Goal: Task Accomplishment & Management: Manage account settings

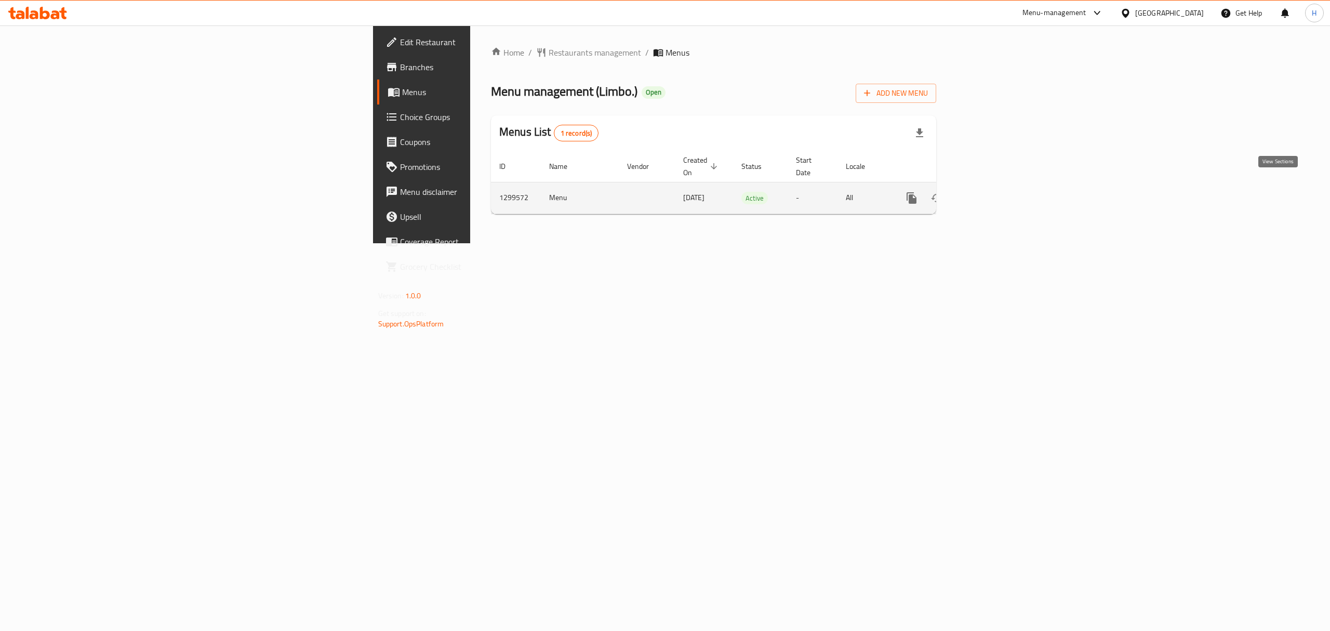
click at [993, 192] on icon "enhanced table" at bounding box center [986, 198] width 12 height 12
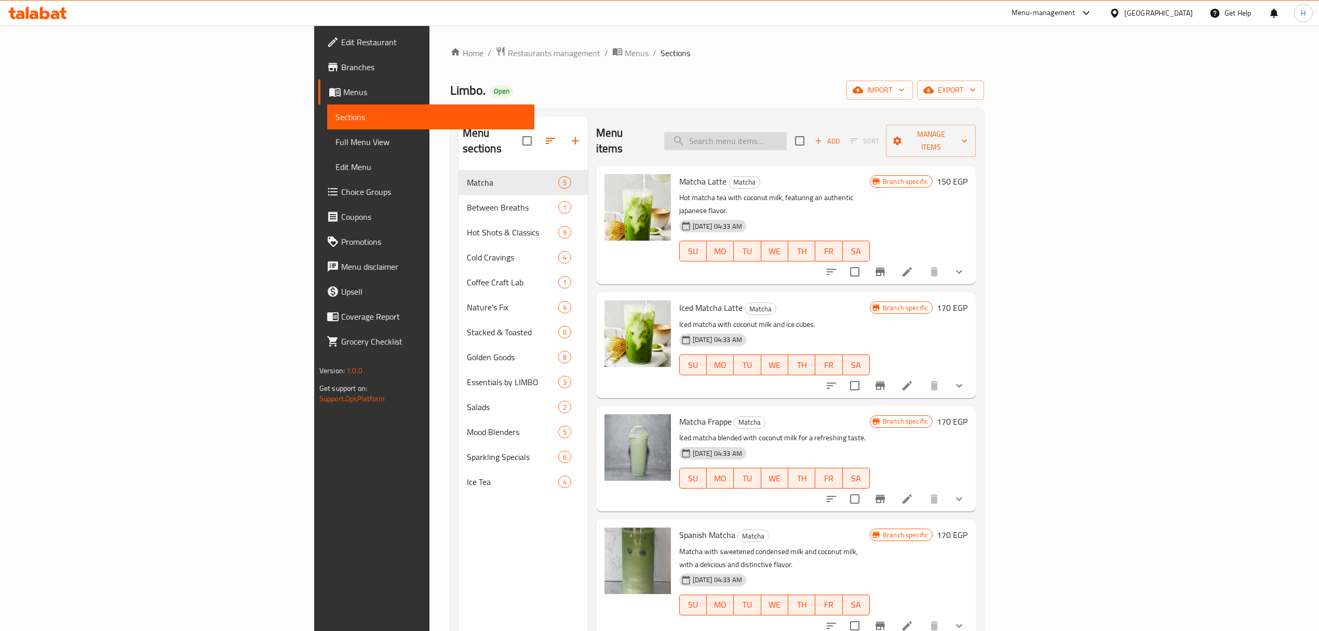
click at [787, 132] on input "search" at bounding box center [725, 141] width 123 height 18
paste input "ماتشا الإسبانية"
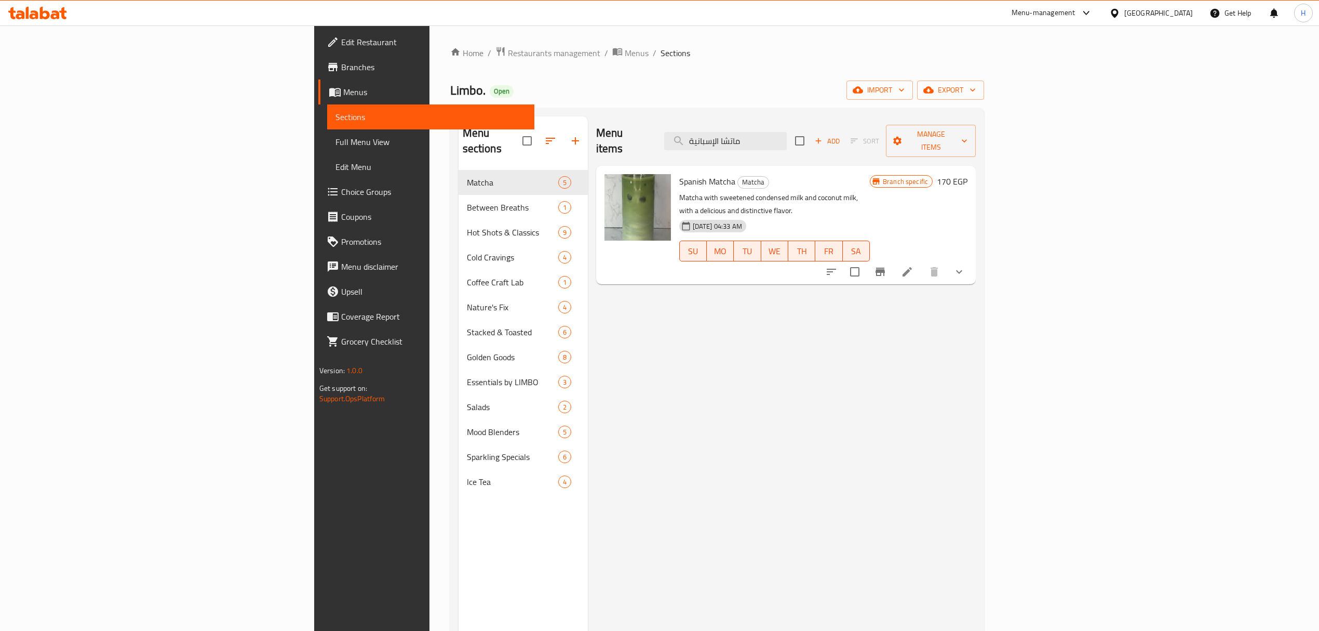
type input "ماتشا الإسبانية"
click at [914, 265] on icon at bounding box center [907, 271] width 12 height 12
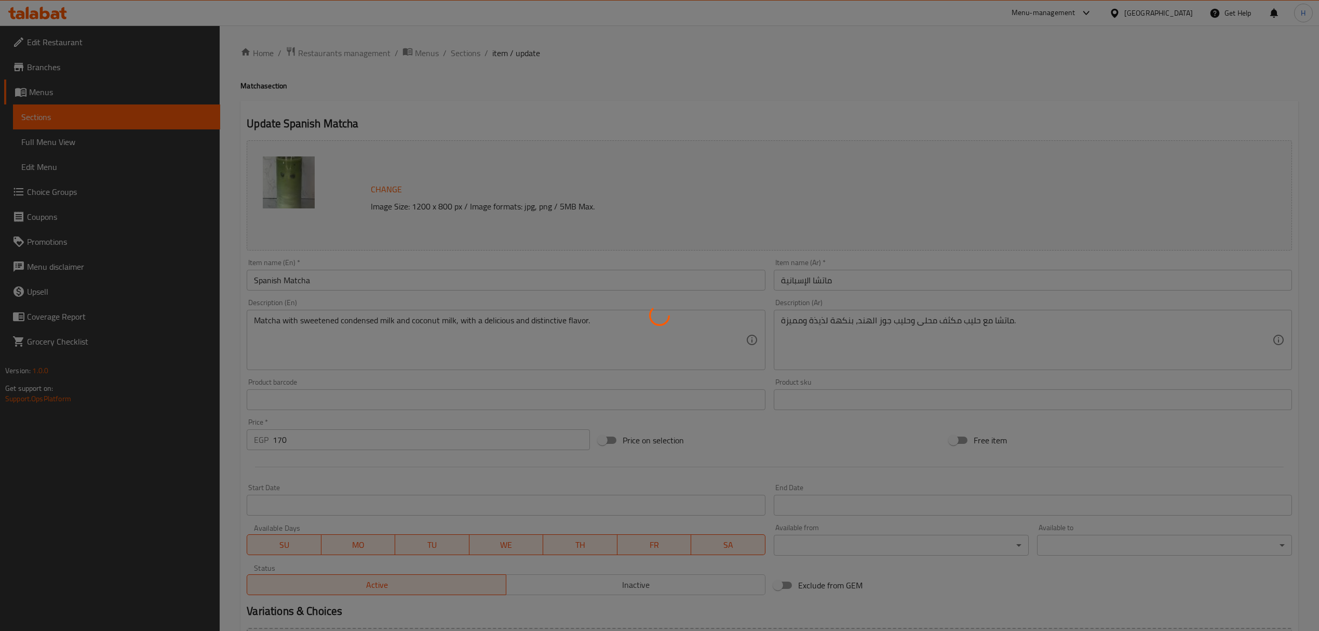
type input "الإضافات:"
type input "0"
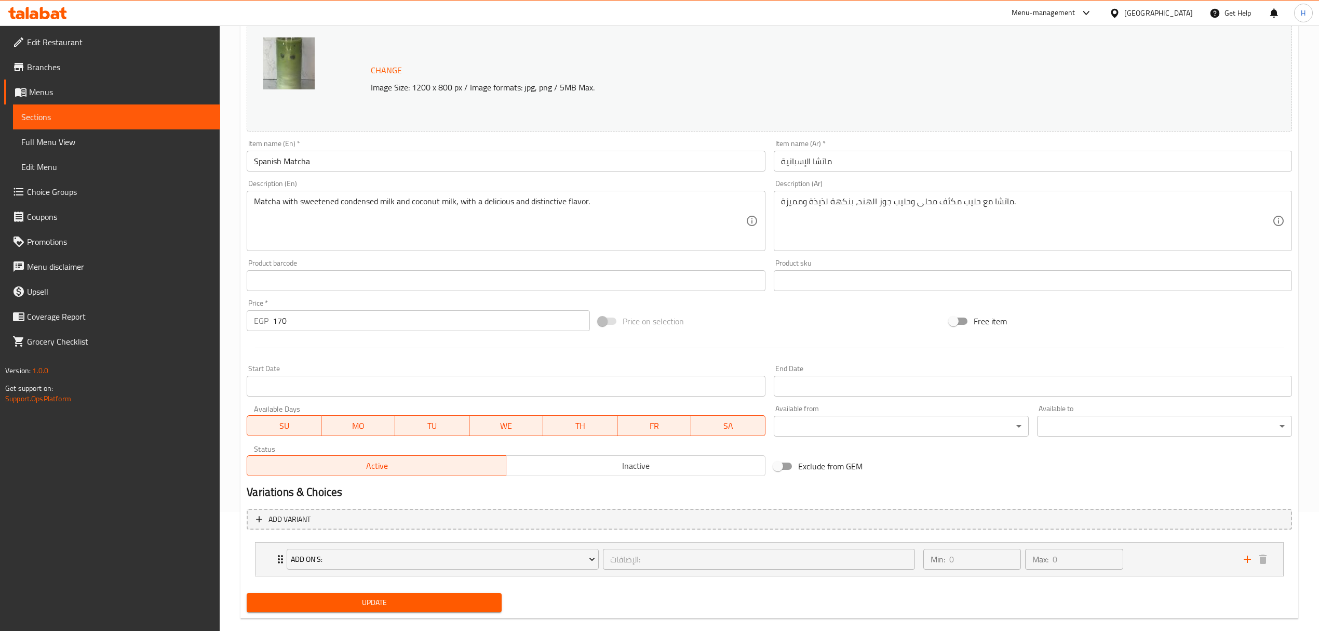
scroll to position [136, 0]
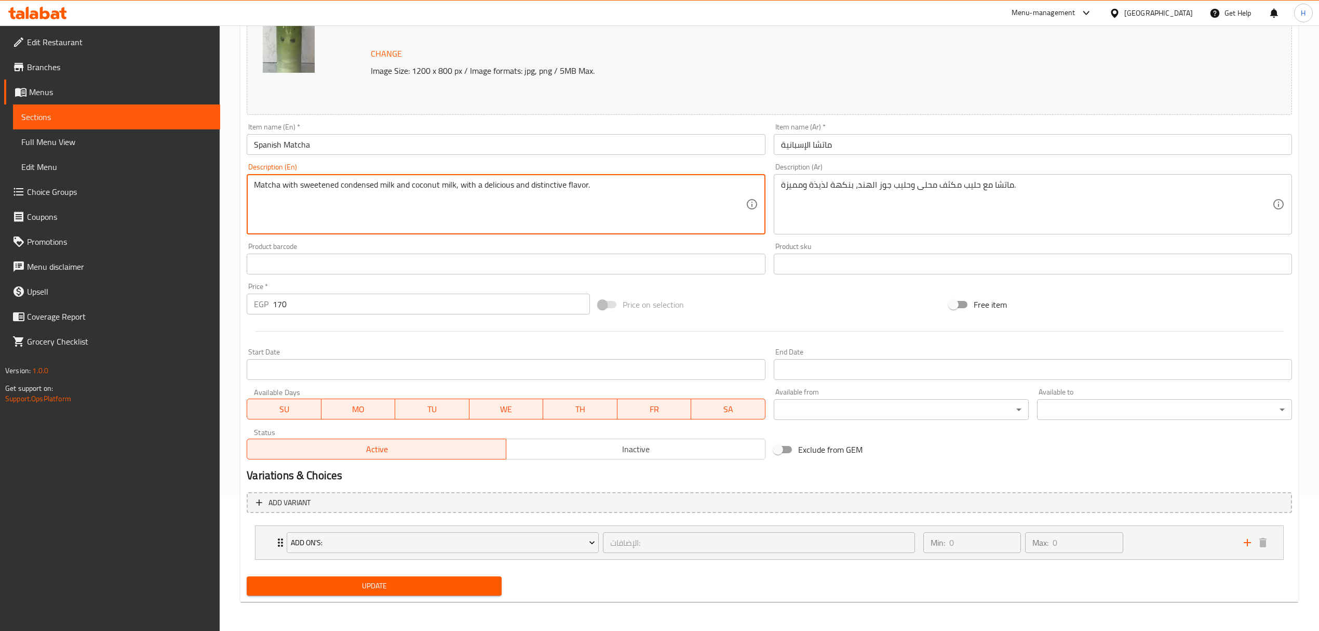
click at [424, 183] on textarea "Matcha with sweetened condensed milk and coconut milk, with a delicious and dis…" at bounding box center [499, 204] width 491 height 49
type textarea "Matcha with sweetened condensed milk and your choice of milk, with a delicious …"
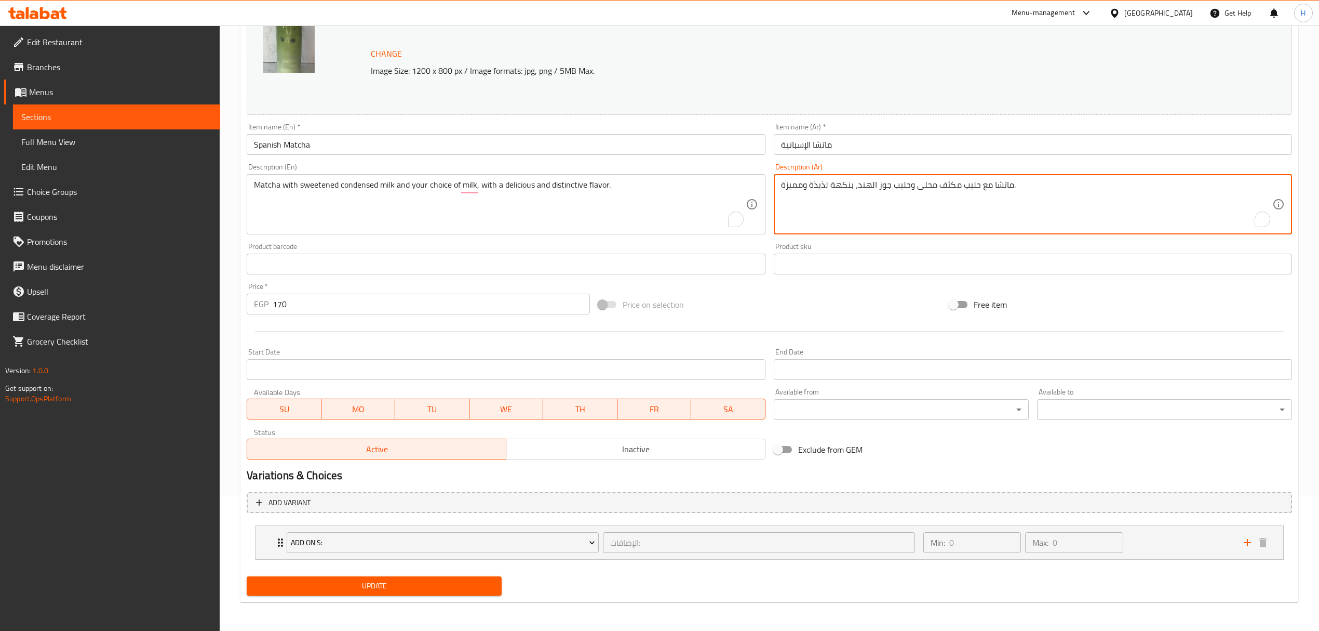
drag, startPoint x: 890, startPoint y: 188, endPoint x: 857, endPoint y: 188, distance: 33.8
click at [857, 188] on textarea "ماتشا مع حليب مكثف محلى وحليب جوز الهند، بنكهة لذيذة ومميزة." at bounding box center [1026, 204] width 491 height 49
type textarea "ماتشا مع حليب مكثف محلى وإختيارك من الحليب، بنكهة لذيذة ومميزة."
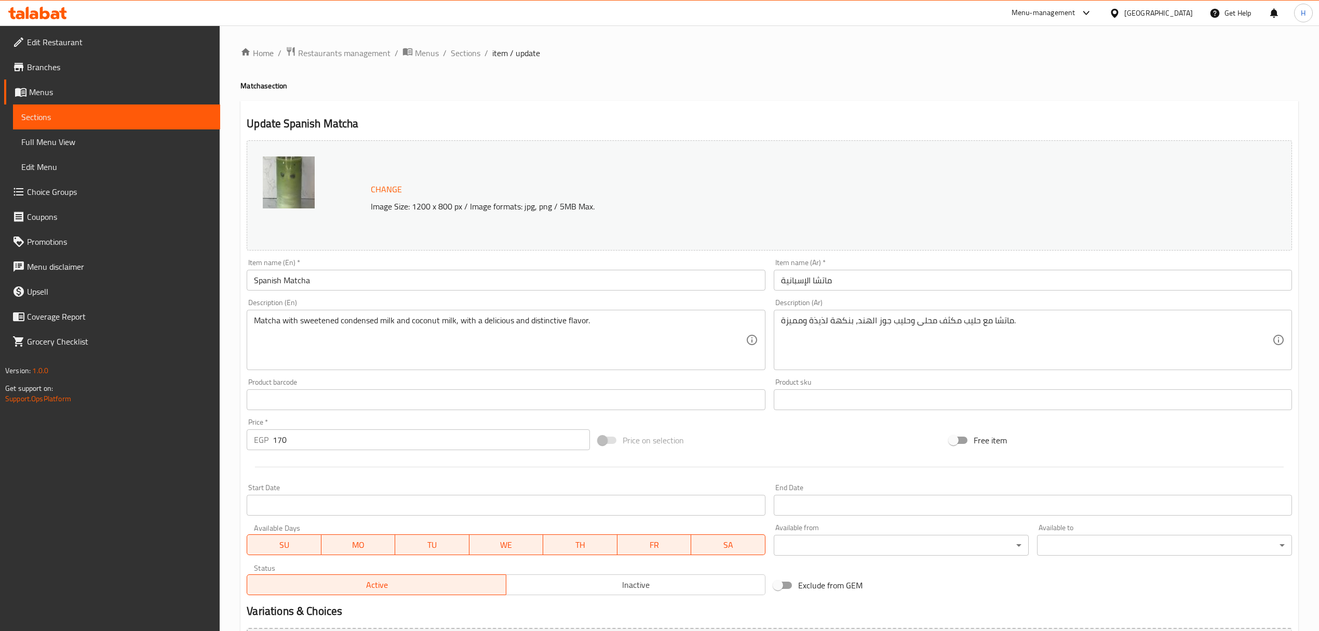
scroll to position [179, 0]
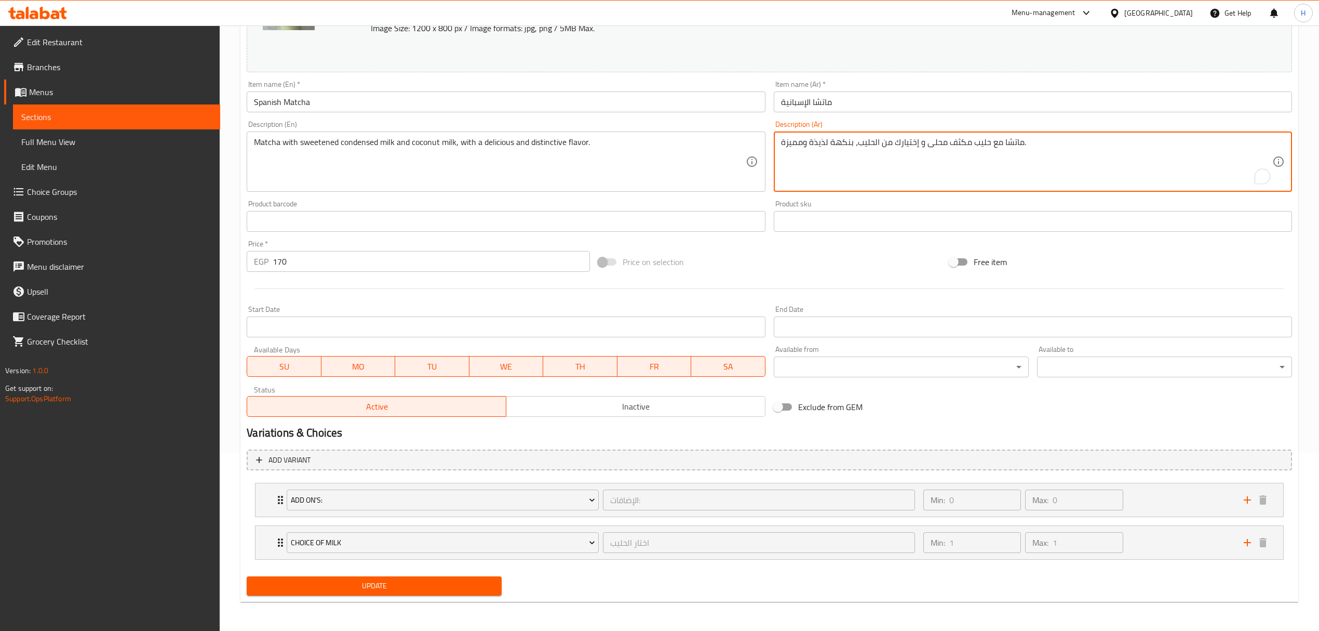
type textarea "ماتشا مع حليب مكثف محلى و إختيارك من الحليب، بنكهة لذيذة ومميزة."
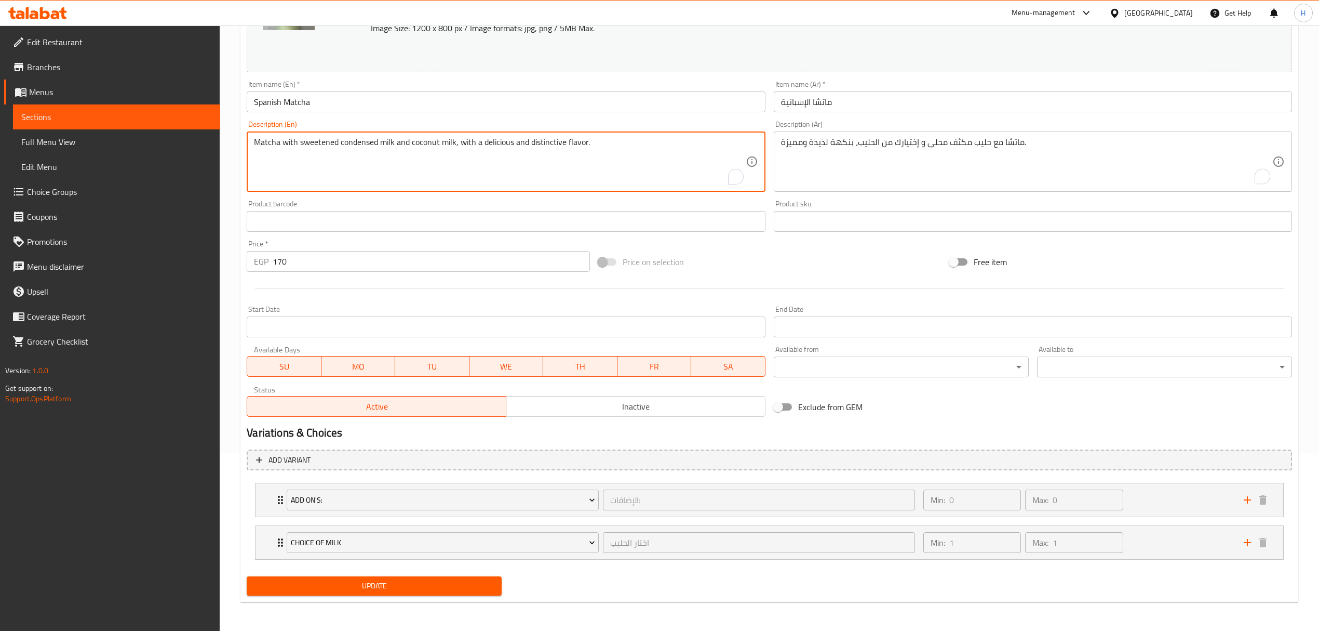
click at [424, 140] on textarea "Matcha with sweetened condensed milk and coconut milk, with a delicious and dis…" at bounding box center [499, 161] width 491 height 49
type textarea "Matcha with sweetened condensed milk and your choice of milk, with a delicious …"
click at [436, 585] on span "Update" at bounding box center [374, 585] width 238 height 13
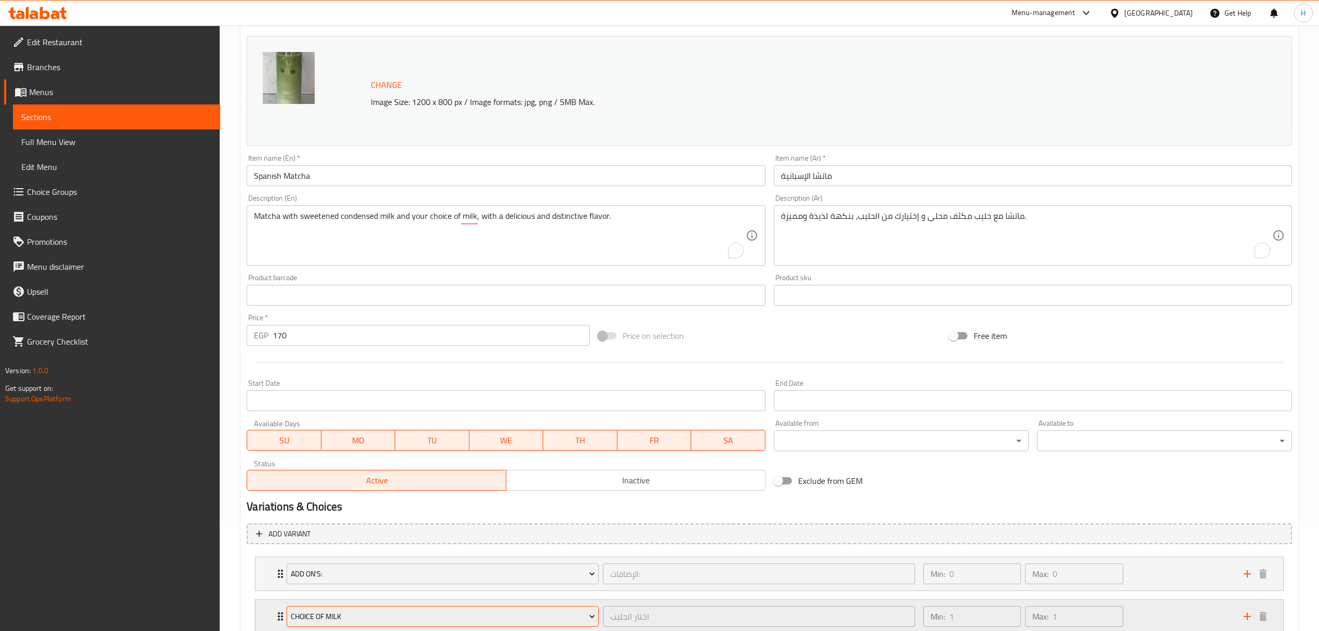
scroll to position [179, 0]
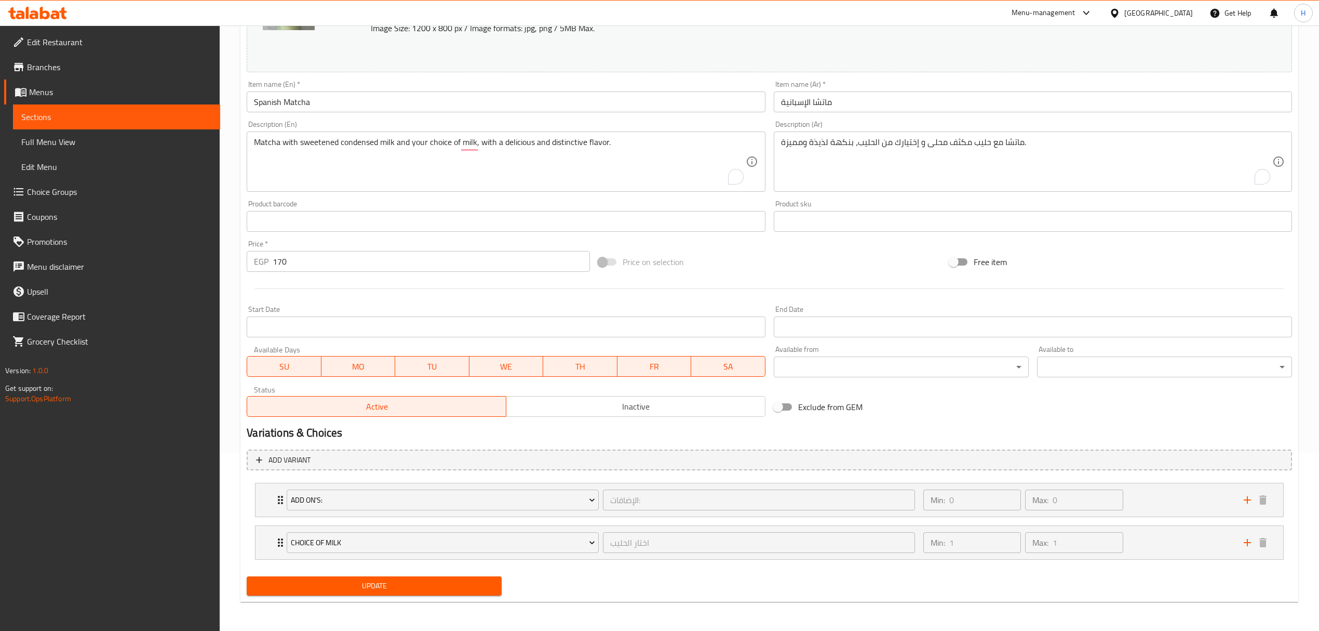
click at [389, 586] on span "Update" at bounding box center [374, 585] width 238 height 13
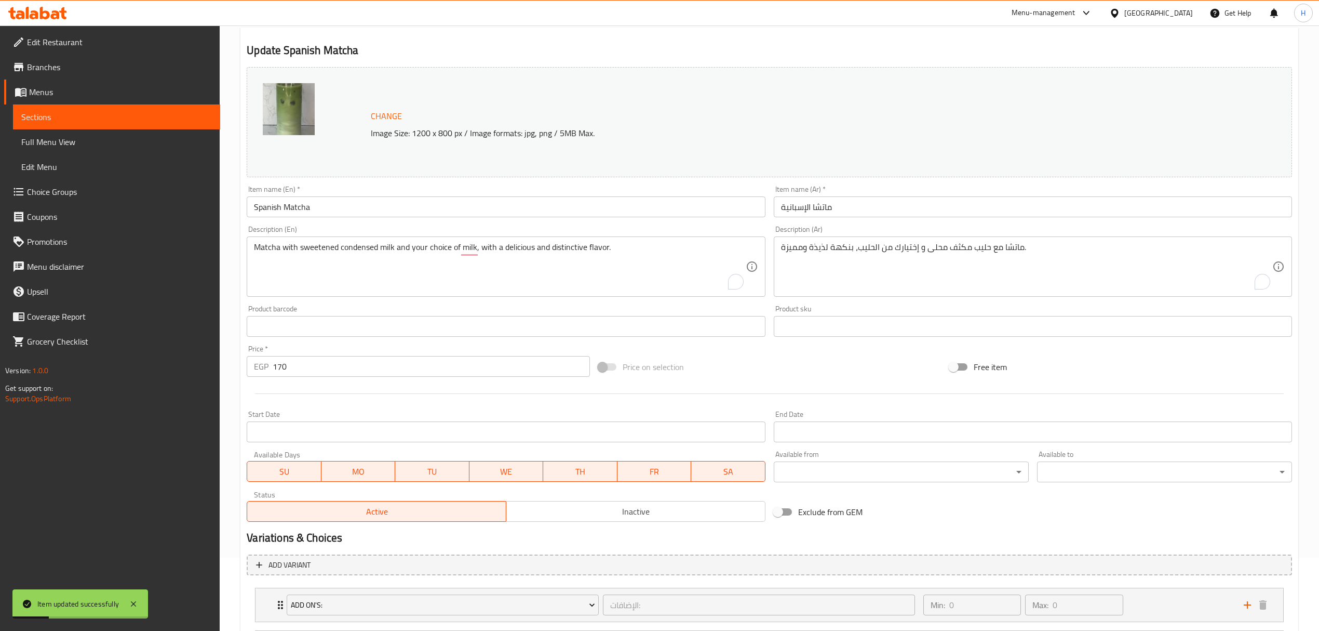
scroll to position [0, 0]
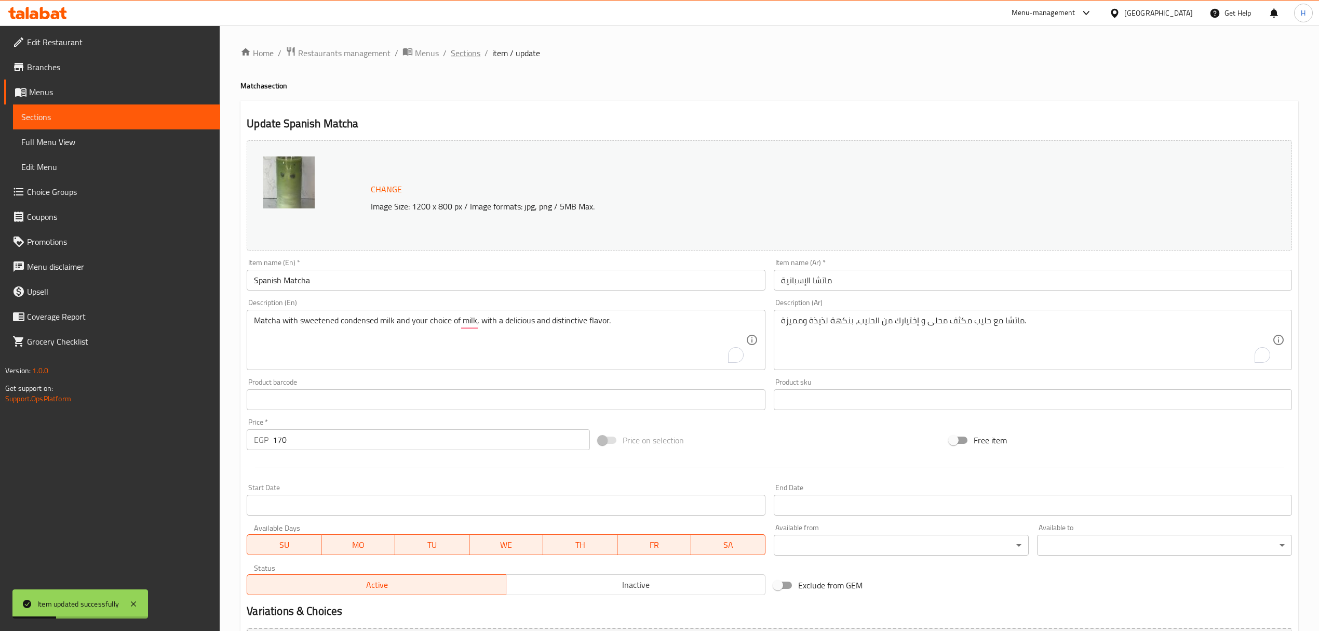
click at [471, 52] on span "Sections" at bounding box center [466, 53] width 30 height 12
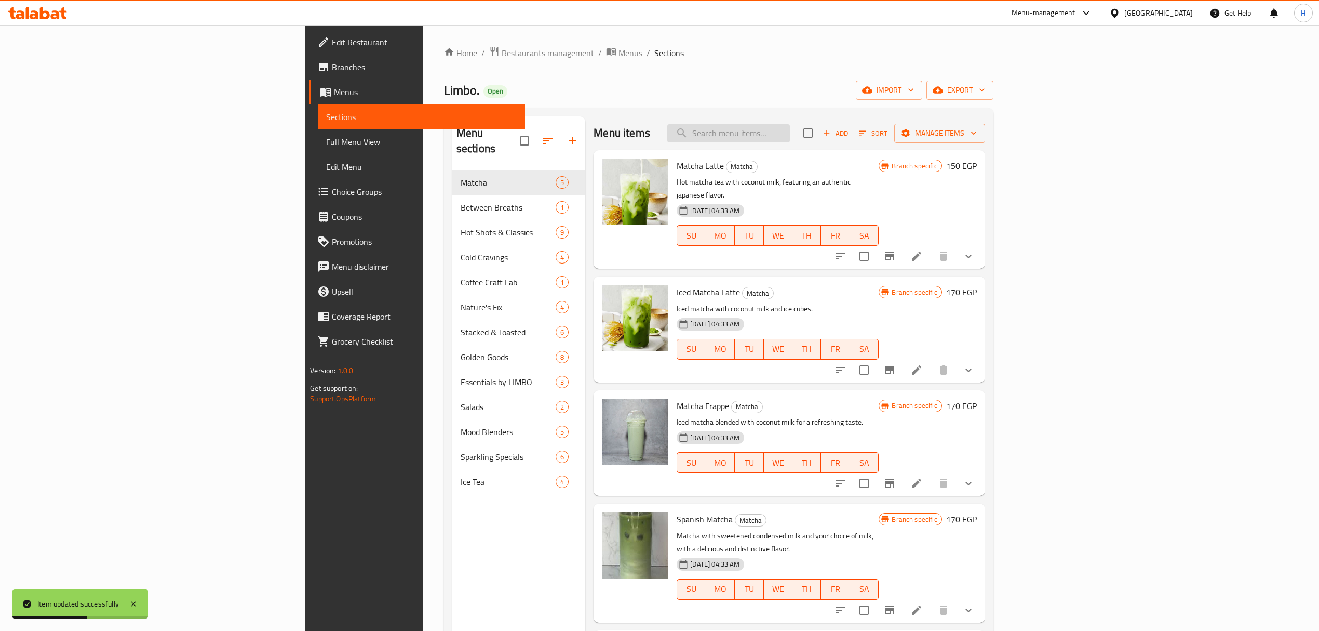
click at [790, 138] on input "search" at bounding box center [728, 133] width 123 height 18
paste input "[PERSON_NAME] مثلج"
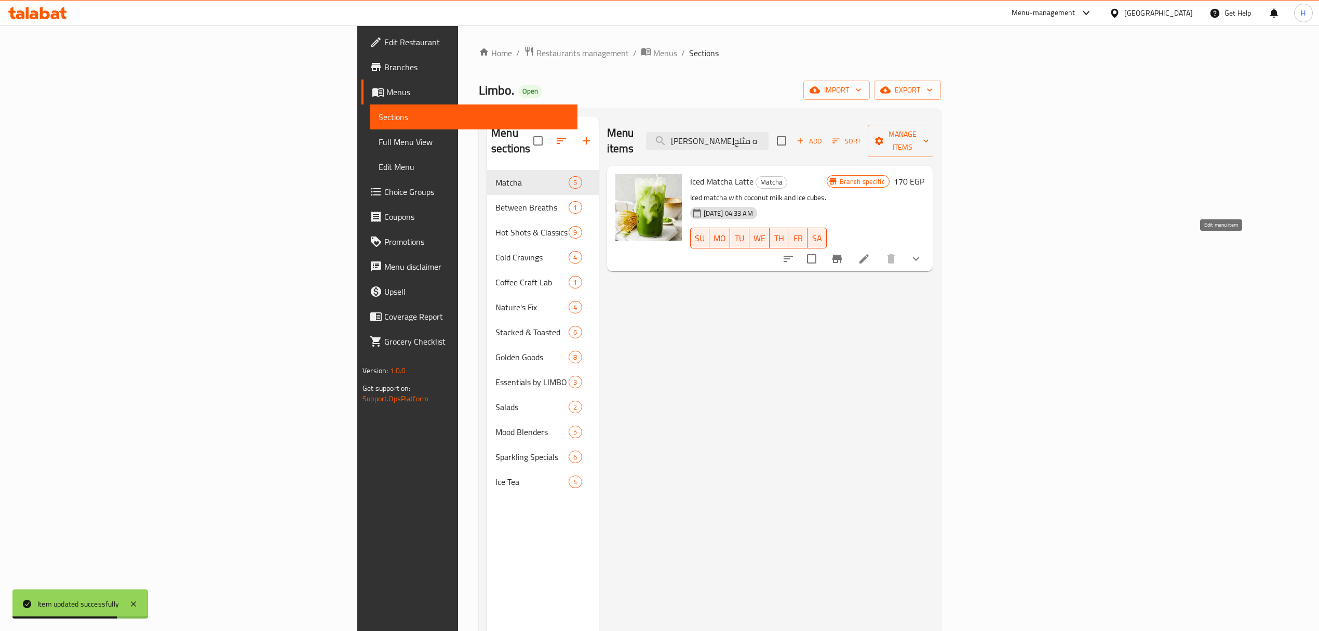
type input "[PERSON_NAME] مثلج"
click at [871, 252] on icon at bounding box center [864, 258] width 12 height 12
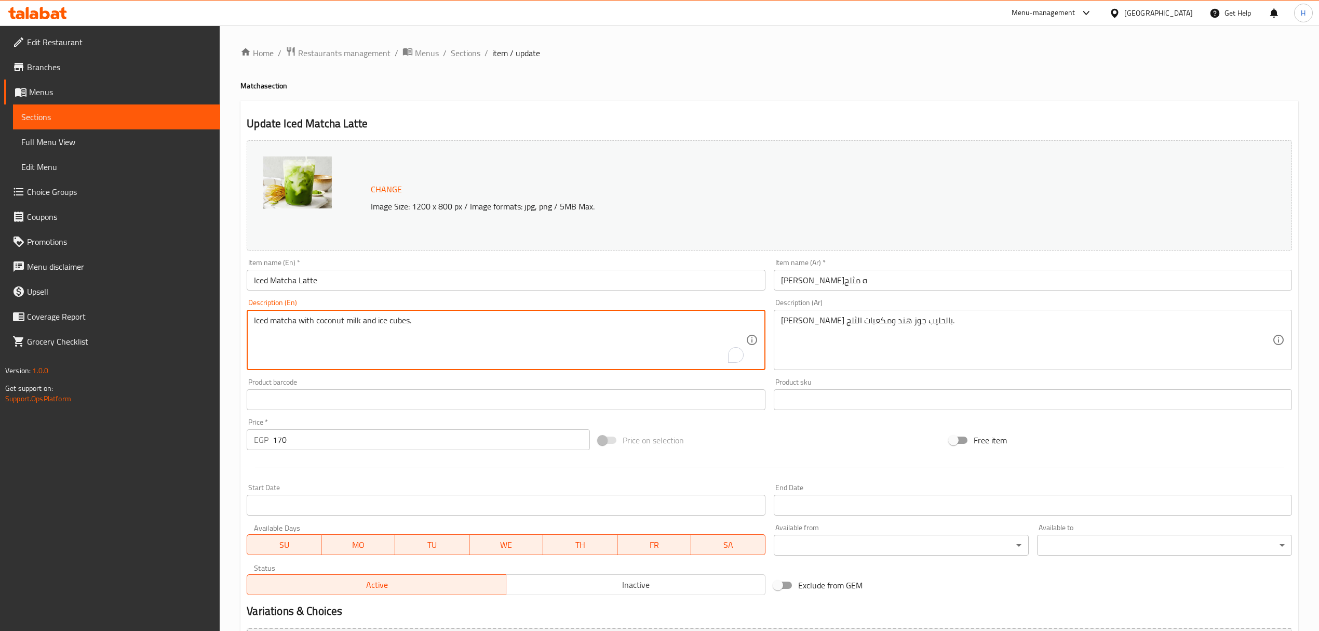
click at [330, 322] on textarea "Iced matcha with coconut milk and ice cubes." at bounding box center [499, 339] width 491 height 49
type textarea "Iced matcha with yomilk and ice cubes."
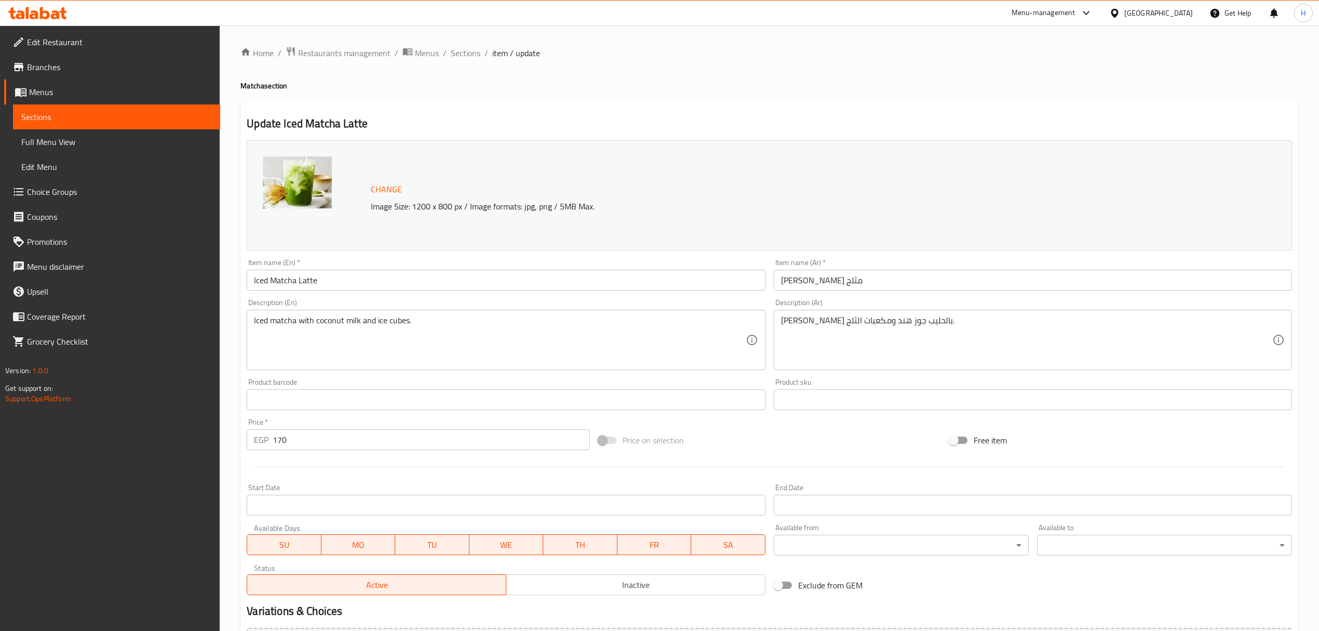
click at [331, 325] on textarea "Iced matcha with coconut milk and ice cubes." at bounding box center [499, 339] width 491 height 49
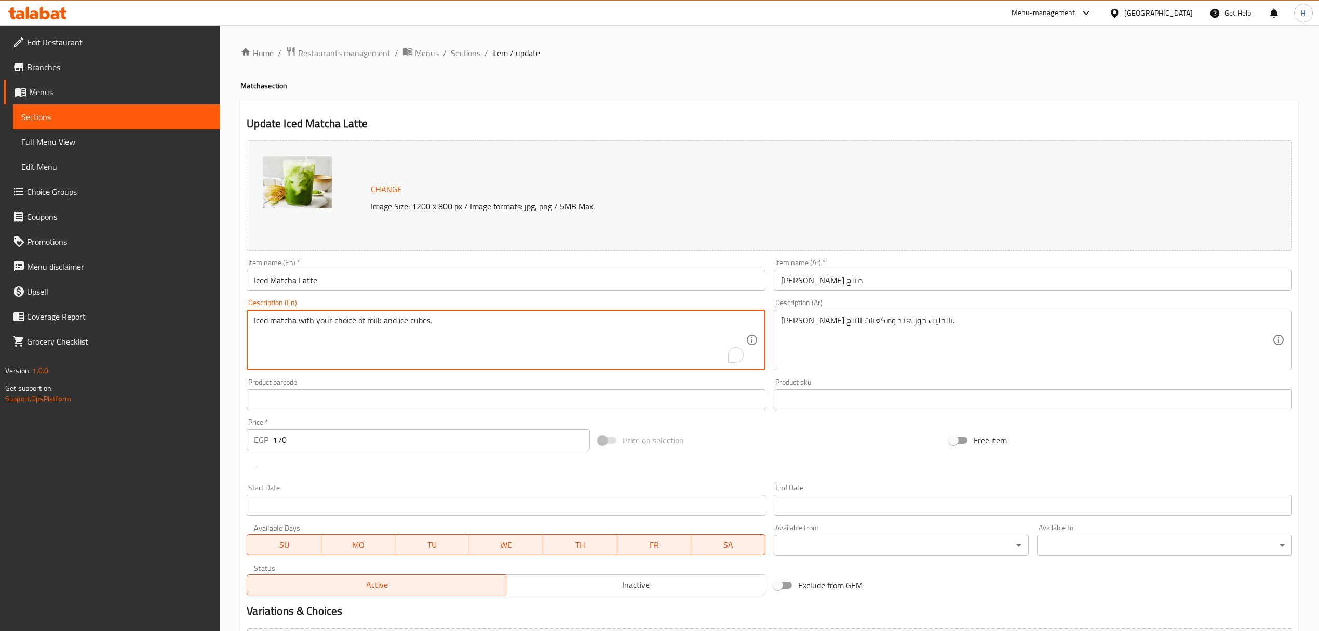
type textarea "Iced matcha with your choice of milk and ice cubes."
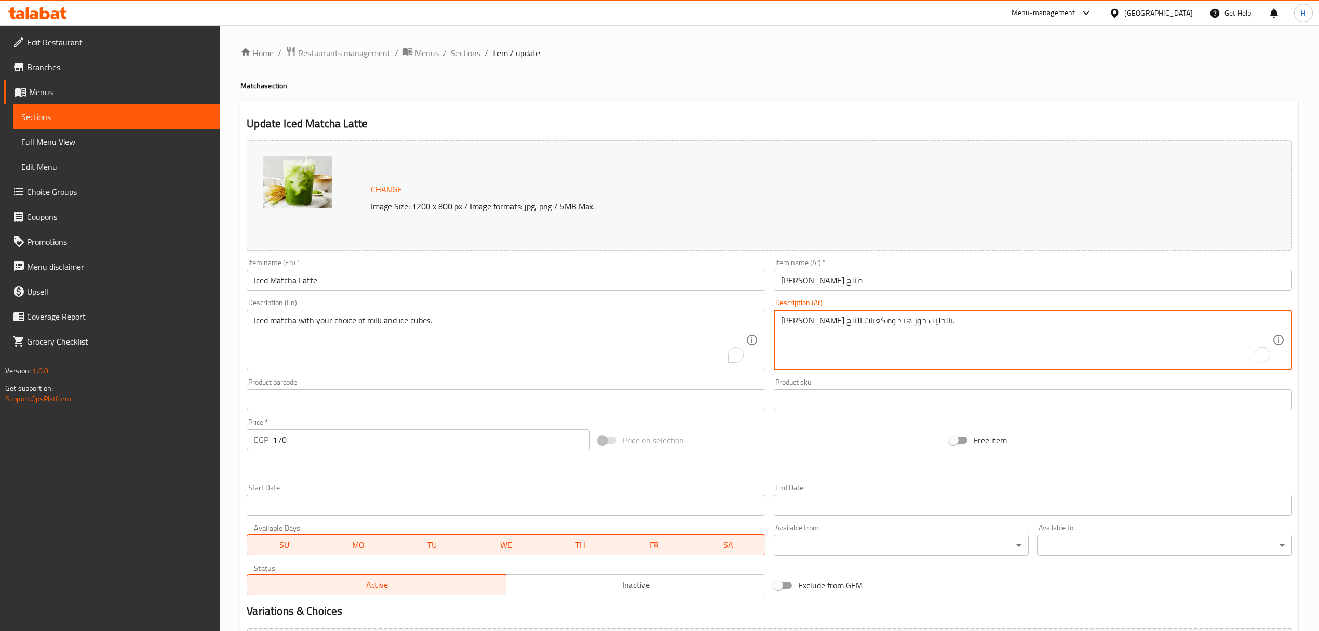
drag, startPoint x: 859, startPoint y: 322, endPoint x: 833, endPoint y: 324, distance: 26.1
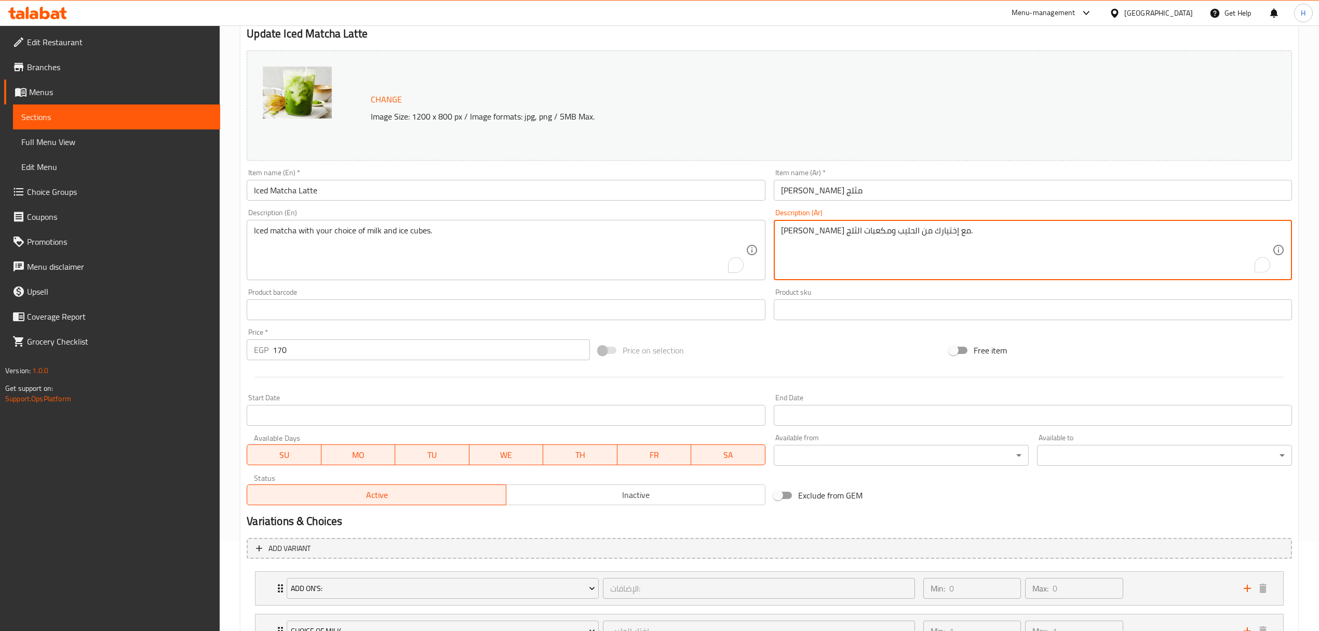
scroll to position [179, 0]
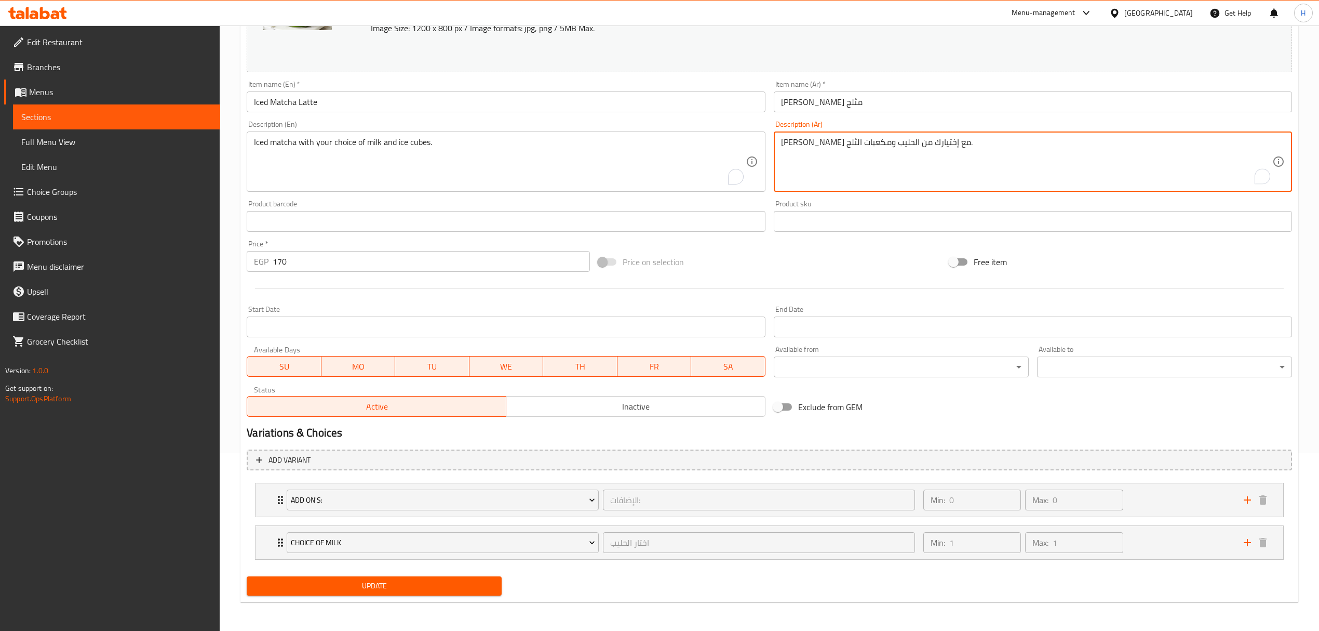
type textarea "[PERSON_NAME] مع إختيارك من الحليب ومكعبات الثلج."
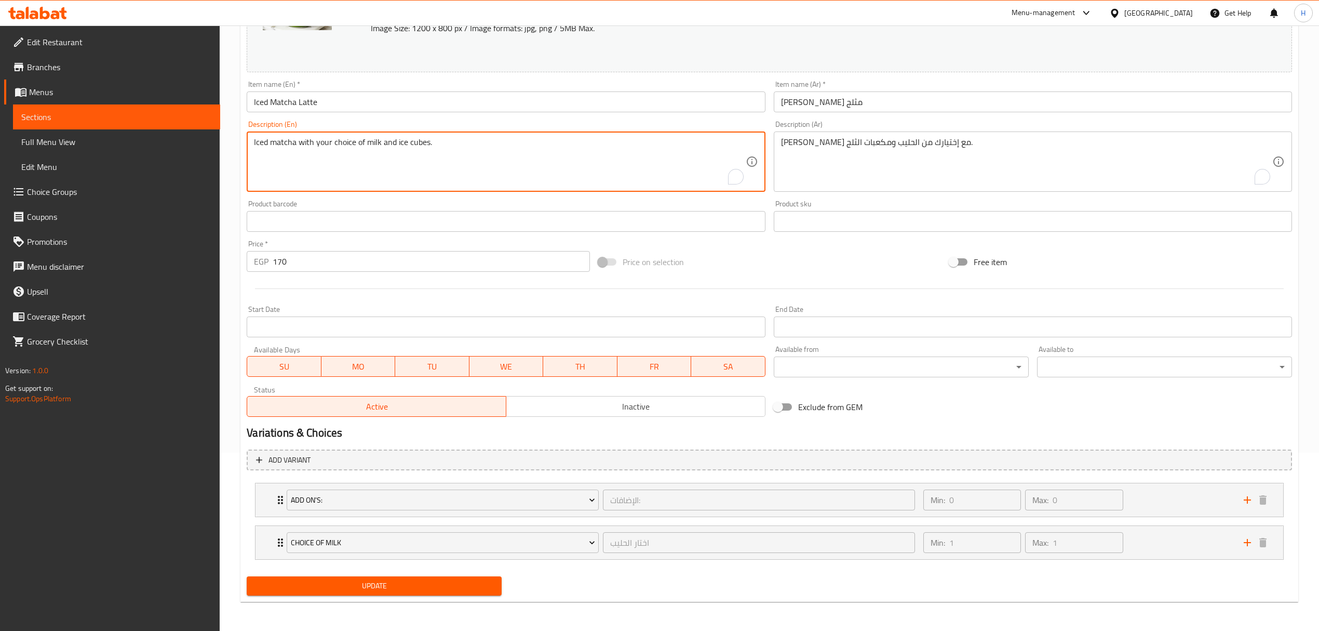
click at [434, 254] on input "170" at bounding box center [431, 261] width 317 height 21
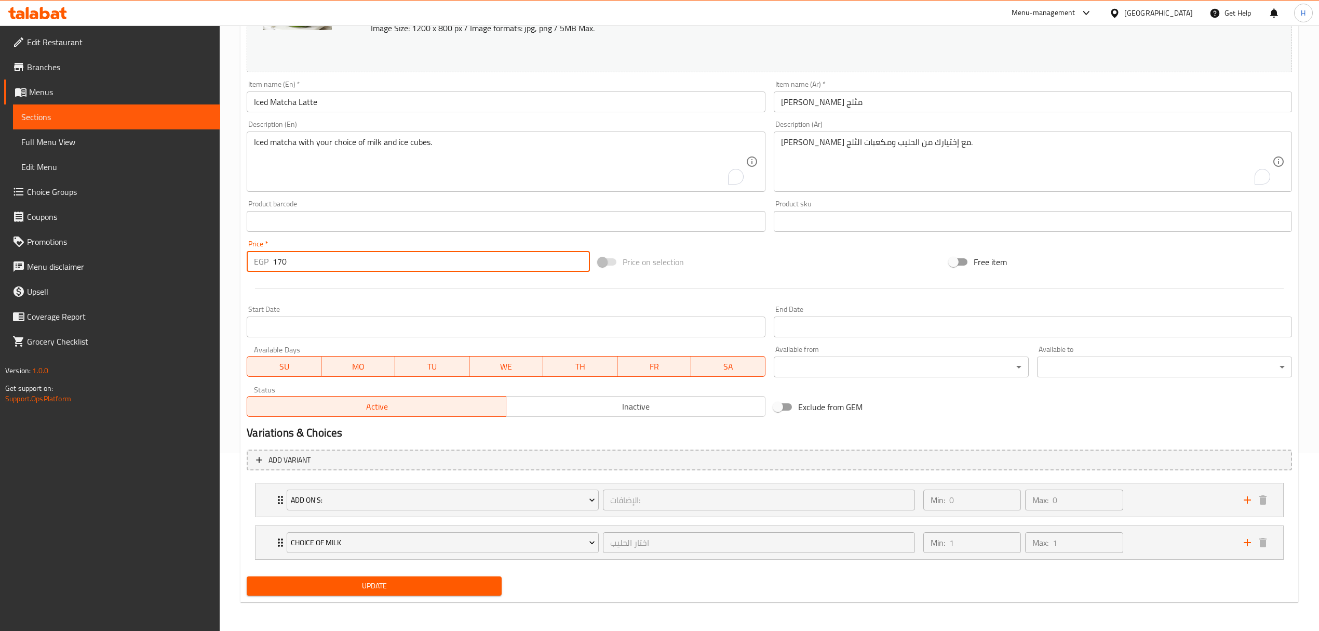
click at [247, 576] on button "Update" at bounding box center [374, 585] width 255 height 19
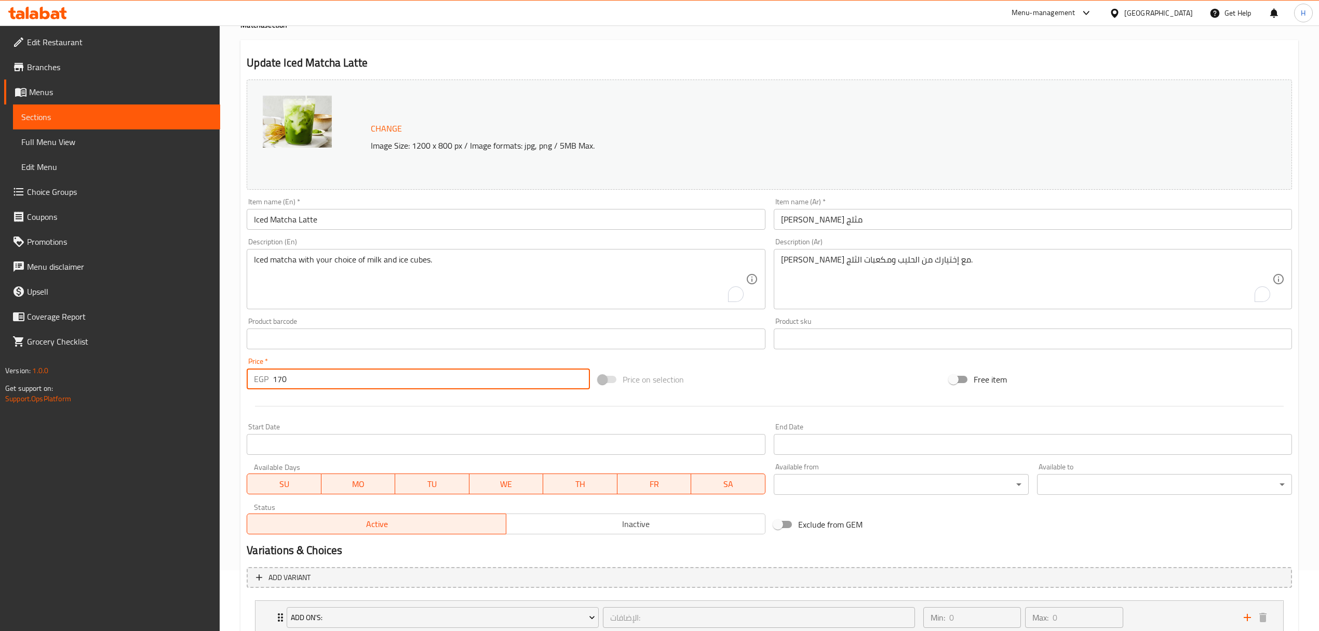
scroll to position [0, 0]
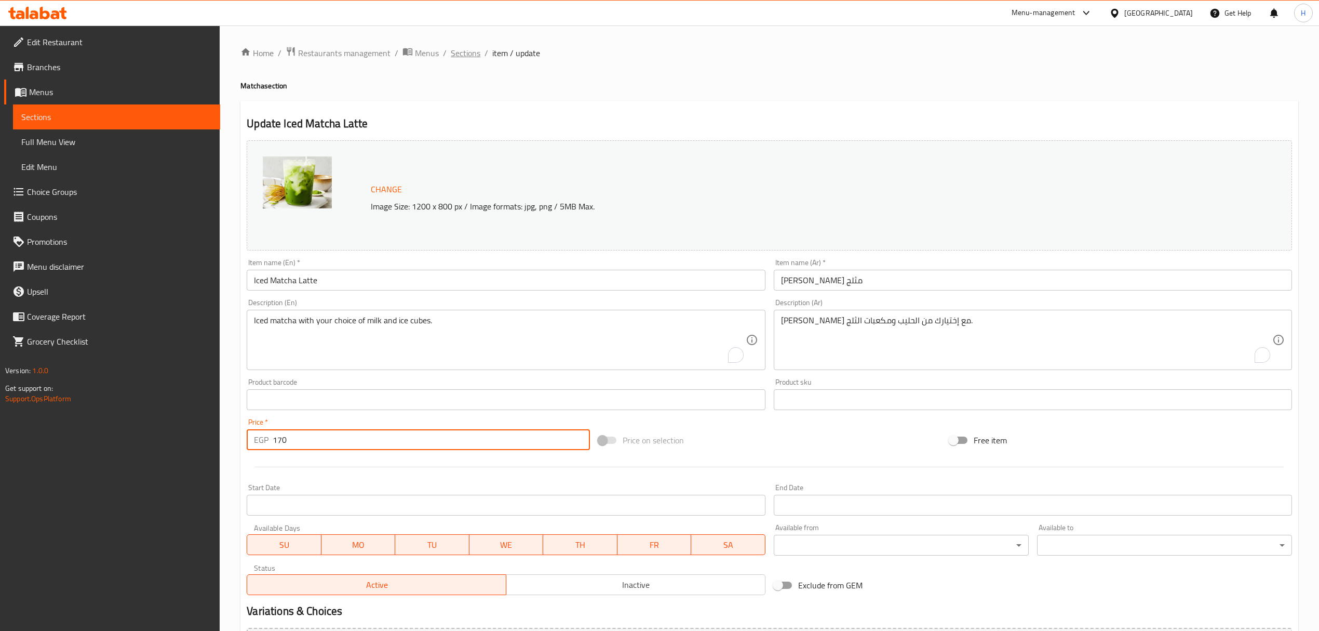
click at [458, 52] on span "Sections" at bounding box center [466, 53] width 30 height 12
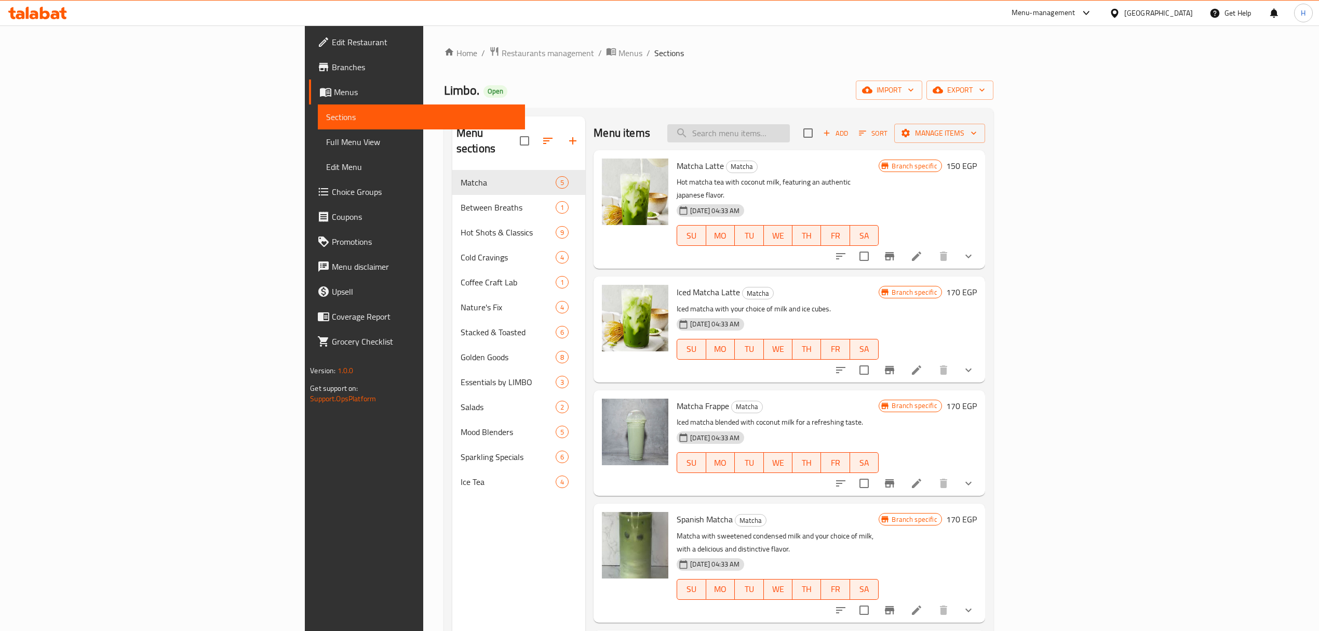
click at [790, 126] on input "search" at bounding box center [728, 133] width 123 height 18
paste input "[PERSON_NAME]"
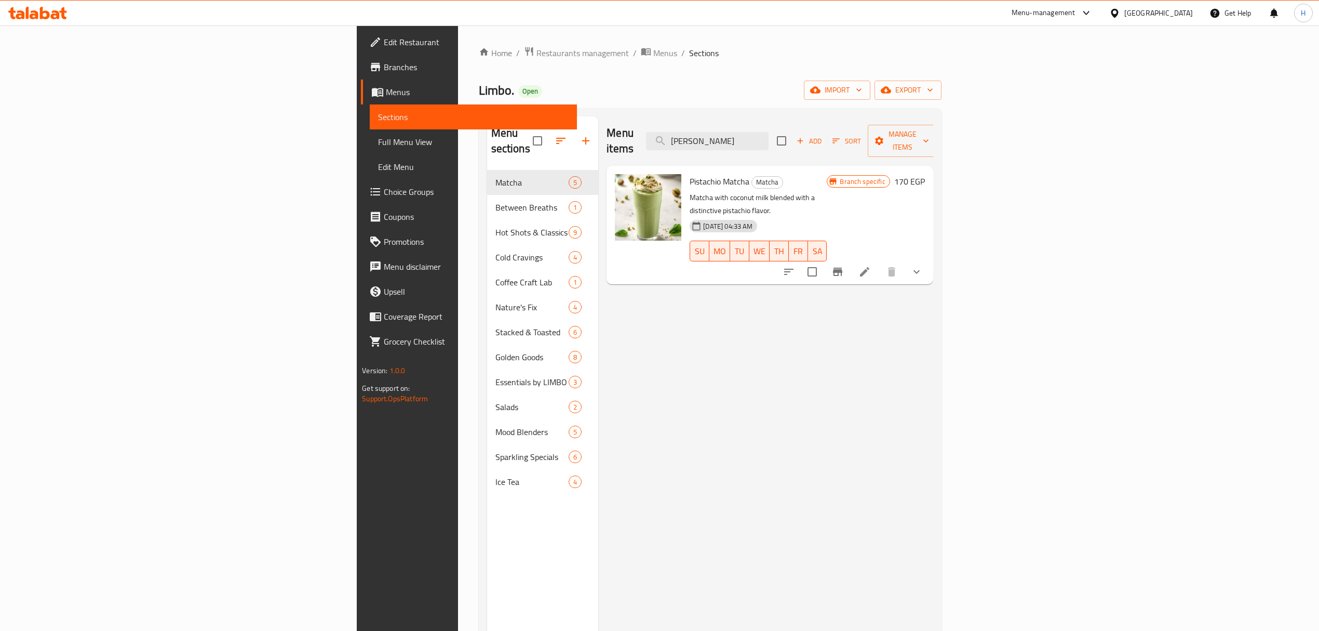
type input "[PERSON_NAME]"
click at [871, 265] on icon at bounding box center [865, 271] width 12 height 12
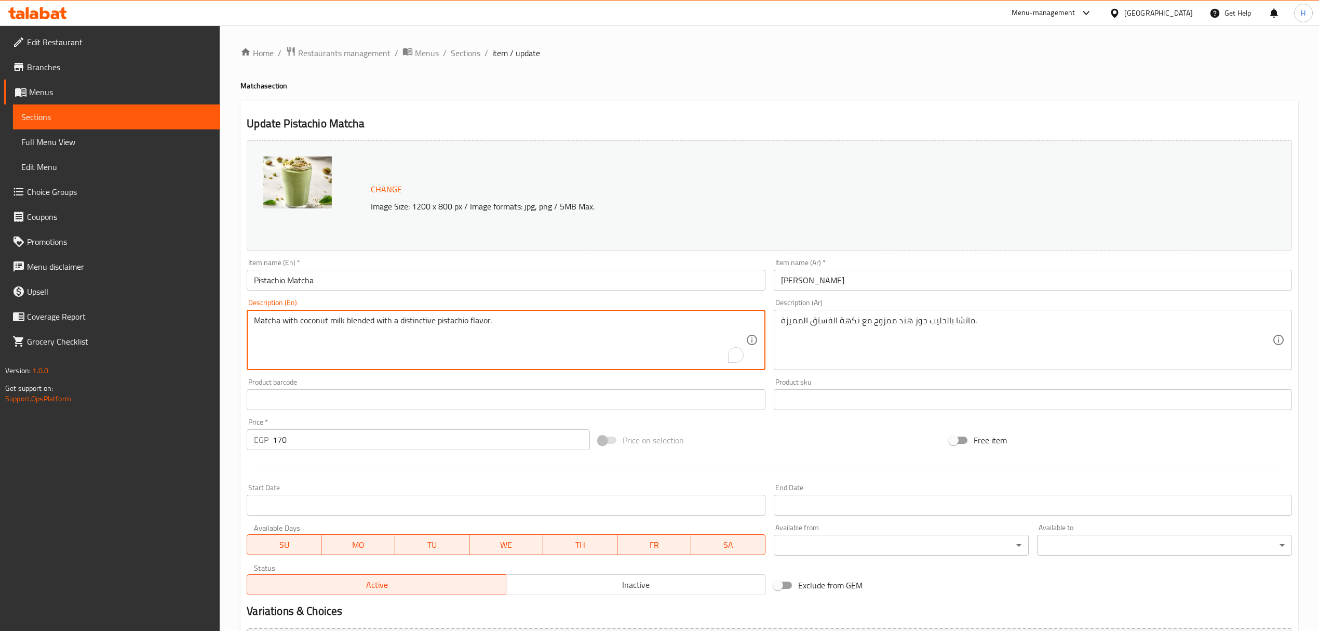
click at [317, 323] on textarea "Matcha with coconut milk blended with a distinctive pistachio flavor." at bounding box center [499, 339] width 491 height 49
type textarea "Matcha with your choice of milk blended with a distinctive pistachio flavor."
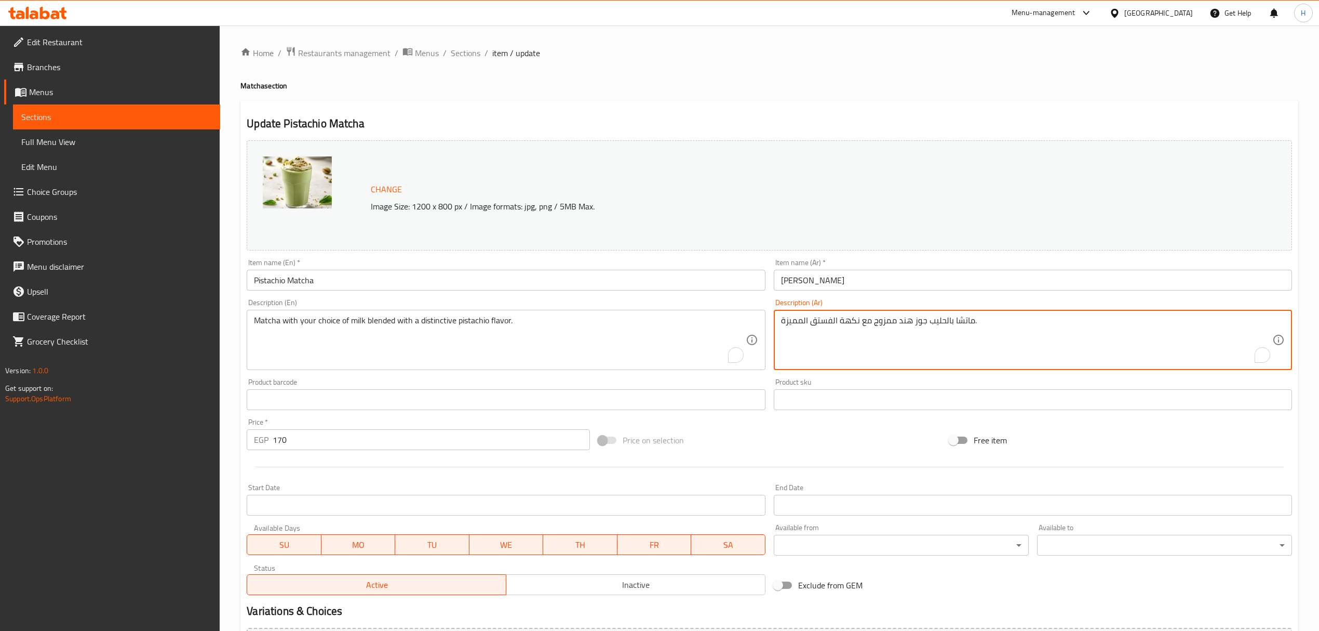
drag, startPoint x: 952, startPoint y: 322, endPoint x: 946, endPoint y: 320, distance: 6.1
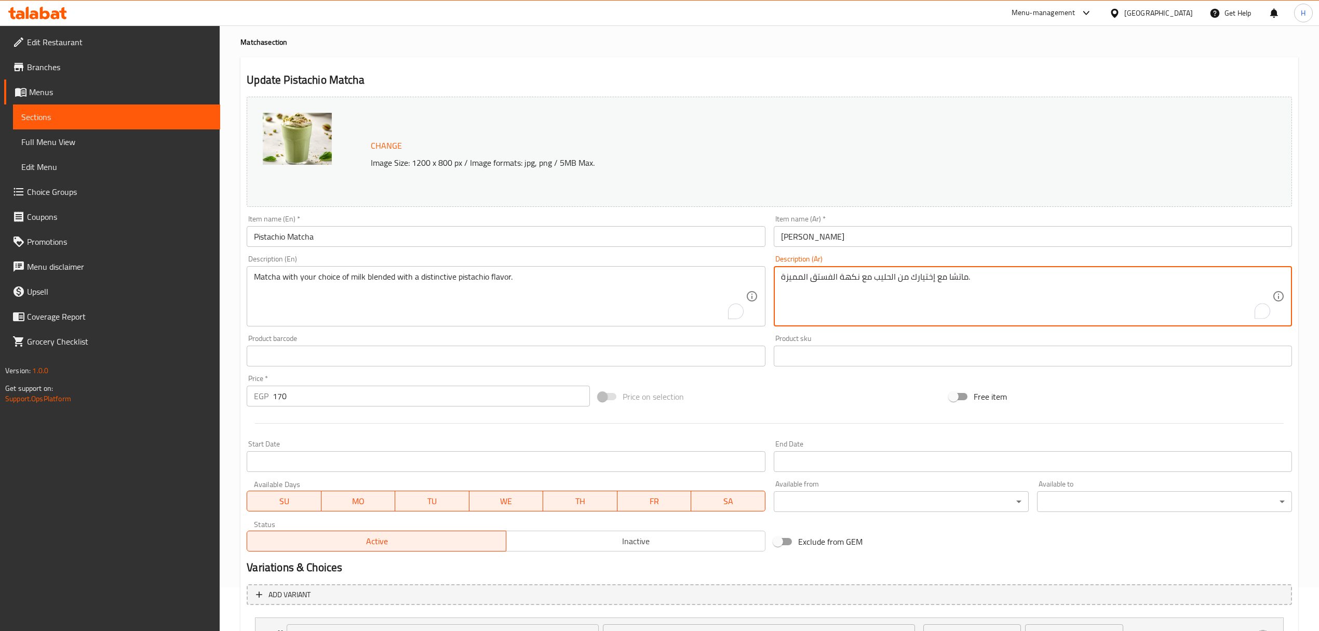
scroll to position [136, 0]
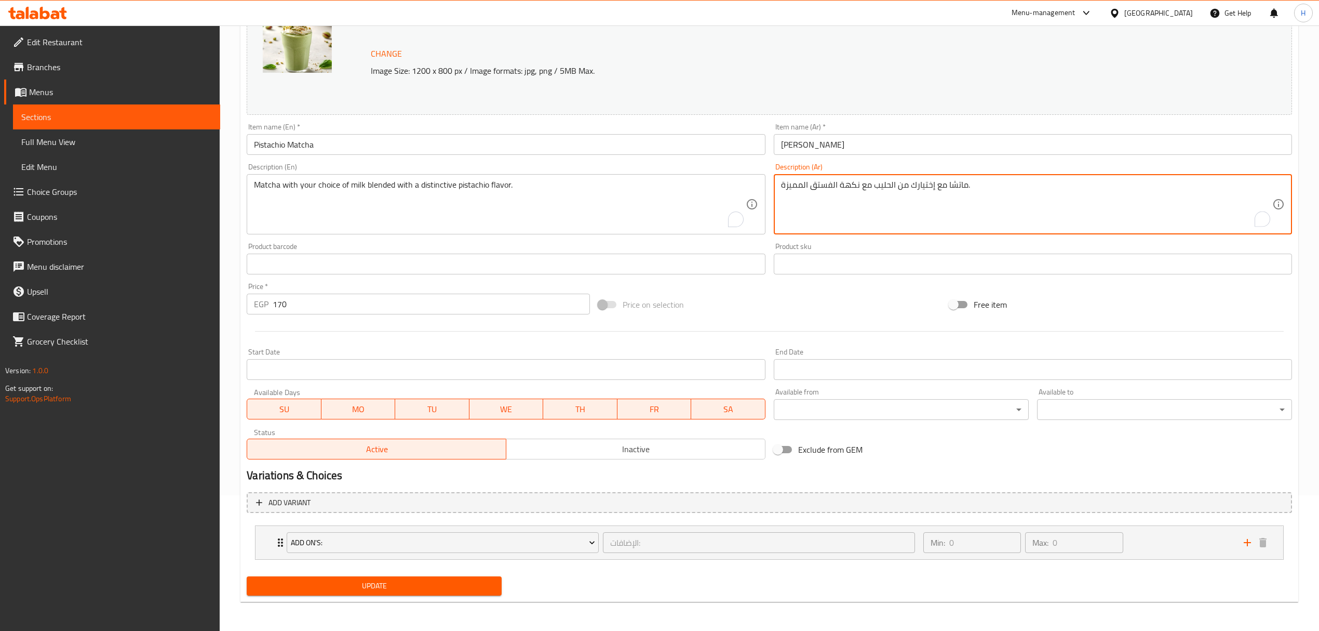
type textarea "ماتشا مع إختيارك من الحليب مع نكهة الفستق المميزة."
click at [360, 583] on span "Update" at bounding box center [374, 585] width 238 height 13
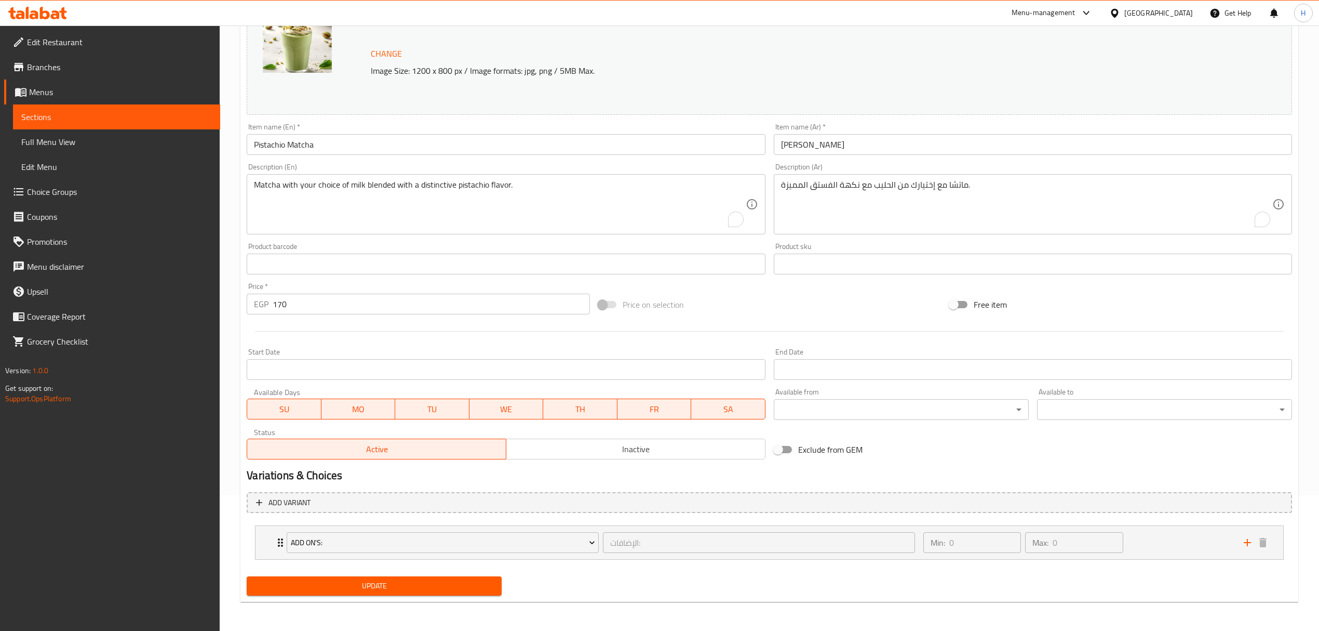
click at [1137, 254] on input "text" at bounding box center [1033, 263] width 518 height 21
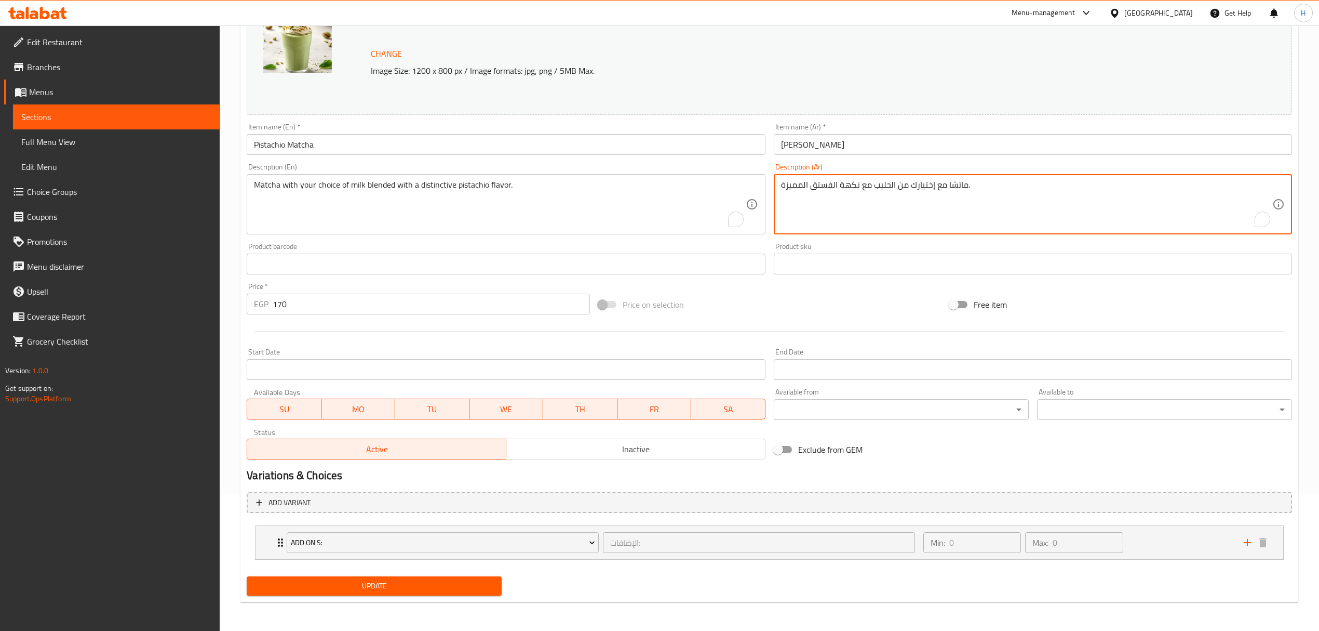
click at [393, 591] on span "Update" at bounding box center [374, 585] width 238 height 13
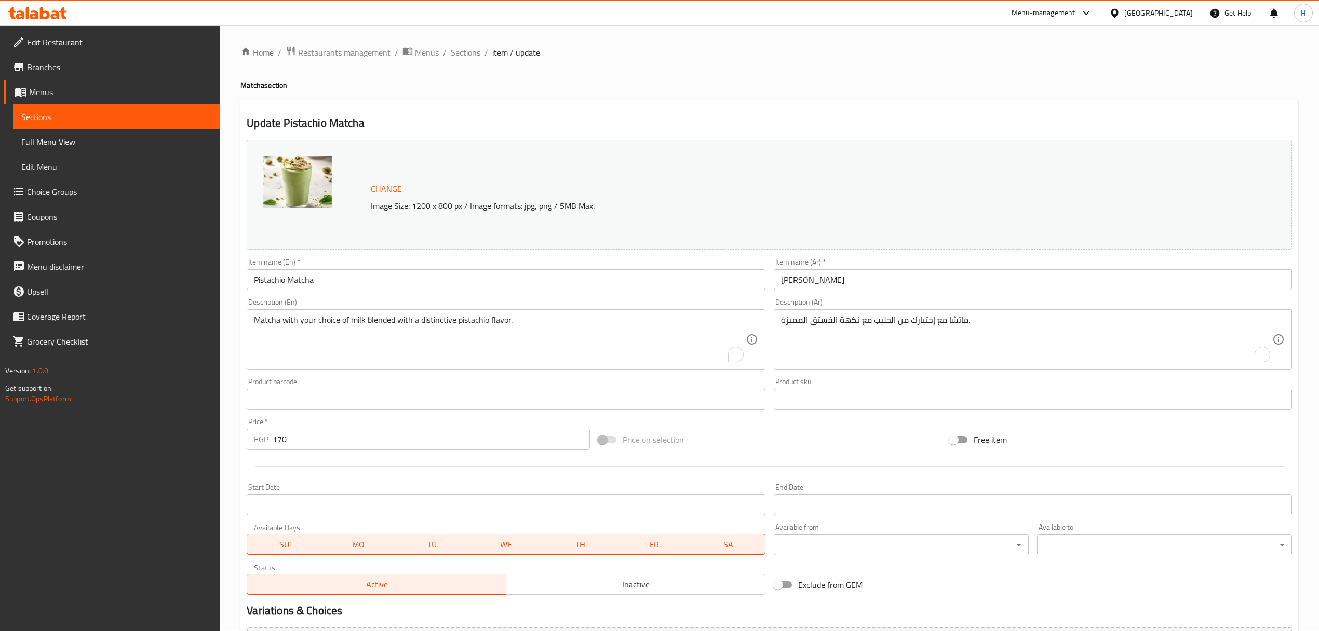
scroll to position [0, 0]
click at [459, 47] on span "Sections" at bounding box center [466, 53] width 30 height 12
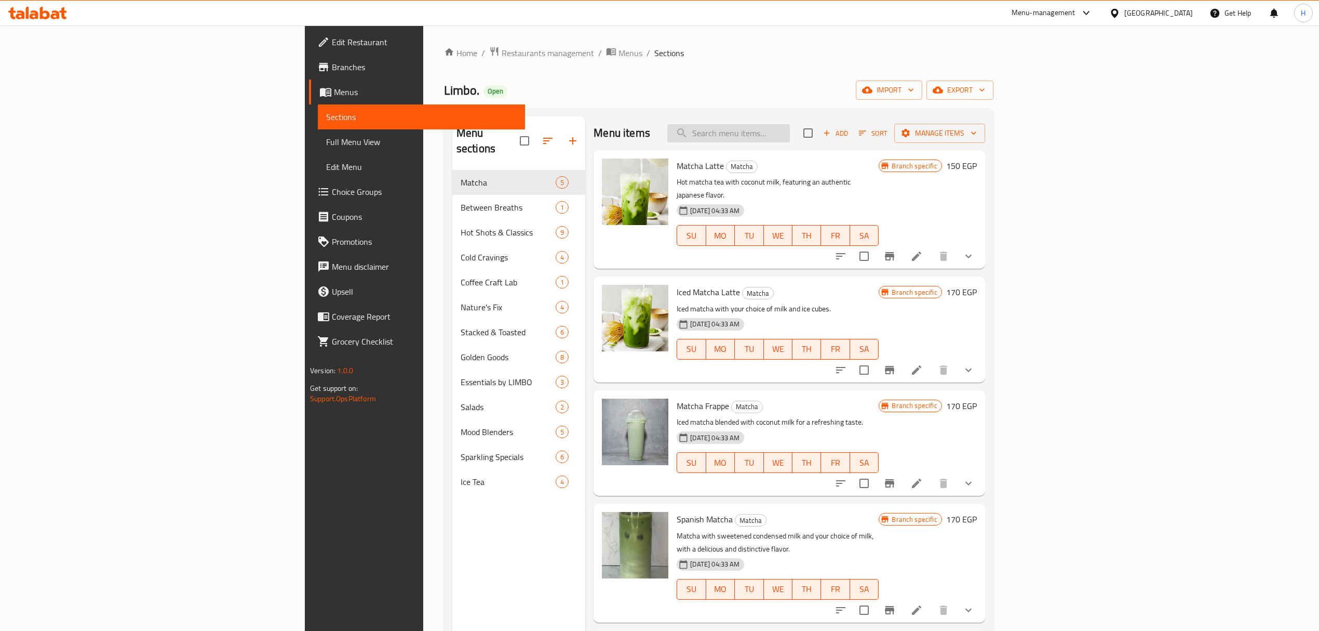
click at [790, 132] on input "search" at bounding box center [728, 133] width 123 height 18
paste input "[PERSON_NAME]"
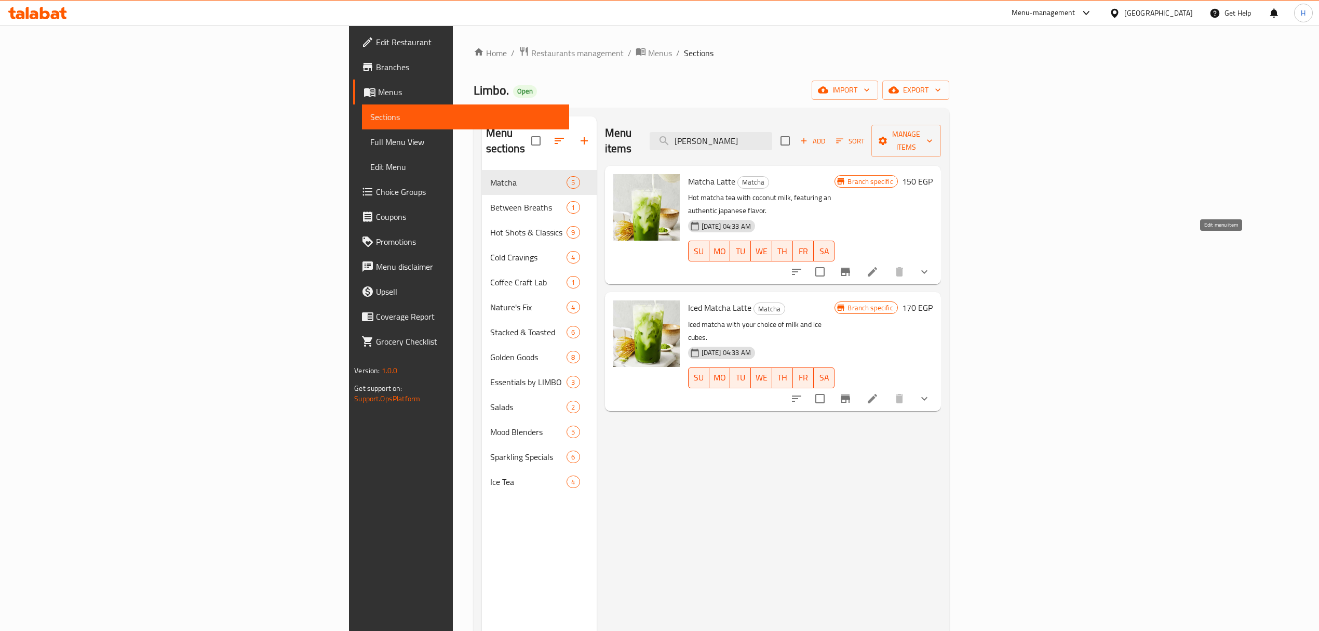
type input "[PERSON_NAME]"
click at [879, 265] on icon at bounding box center [872, 271] width 12 height 12
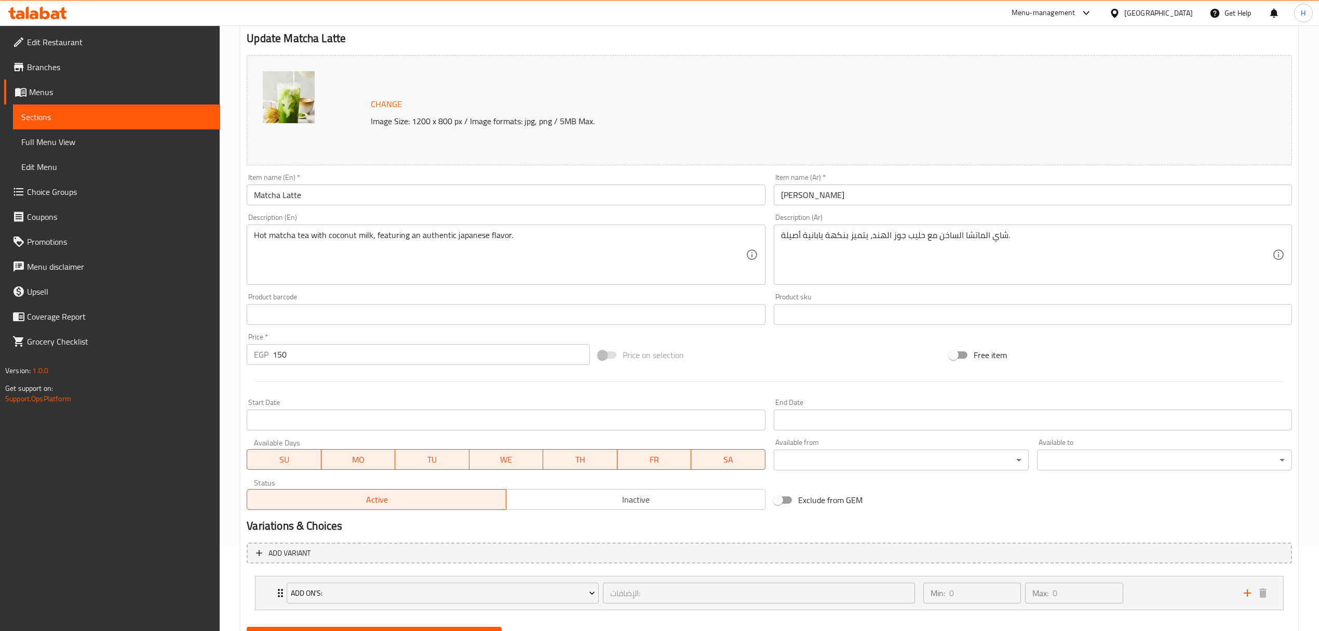
scroll to position [136, 0]
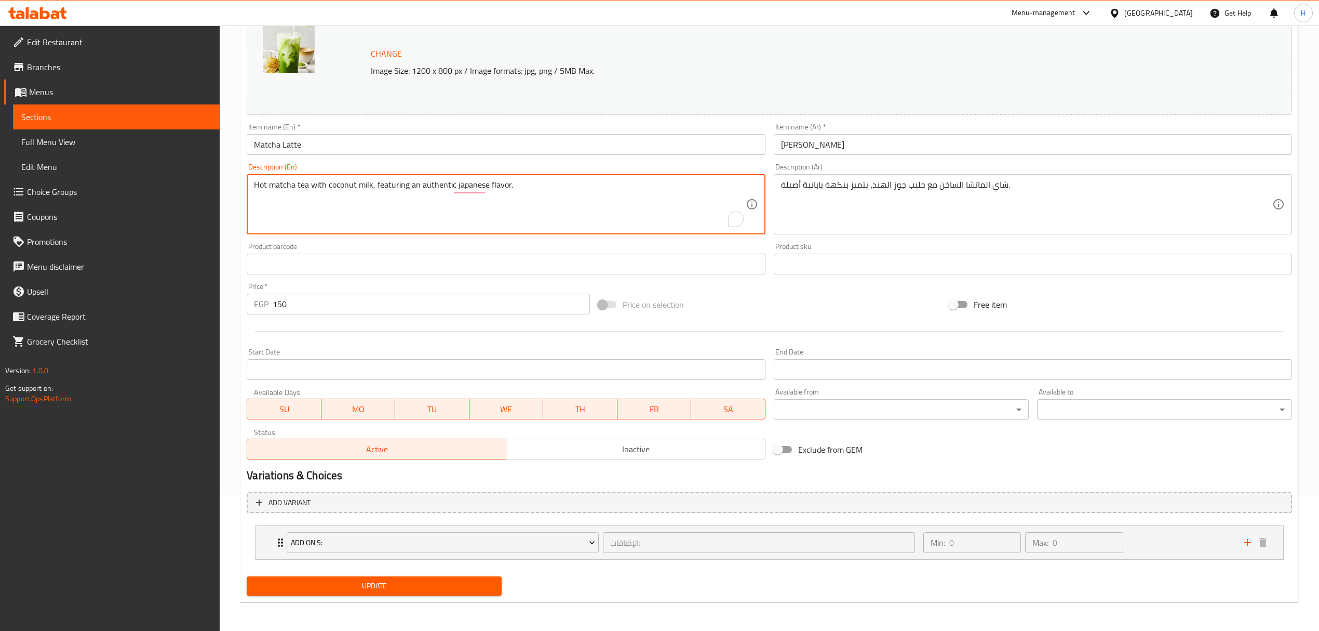
drag, startPoint x: 326, startPoint y: 183, endPoint x: 356, endPoint y: 183, distance: 29.6
type textarea "Hot matcha tea with your choice of milk, featuring an authentic japanese flavor."
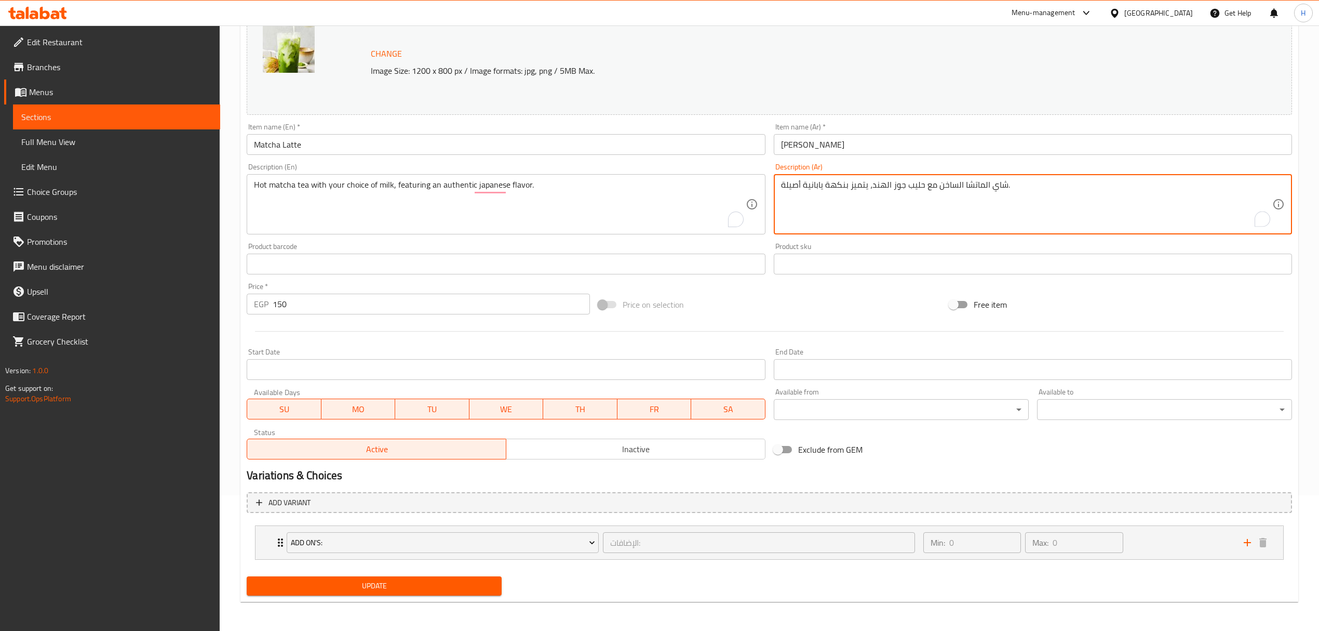
drag, startPoint x: 902, startPoint y: 184, endPoint x: 870, endPoint y: 184, distance: 32.7
type textarea "شاي الماتشا الساخن مع إختيارك من الحليب، يتميز بنكهة يابانية أصيلة."
click at [401, 590] on span "Update" at bounding box center [374, 585] width 238 height 13
